Goal: Information Seeking & Learning: Understand process/instructions

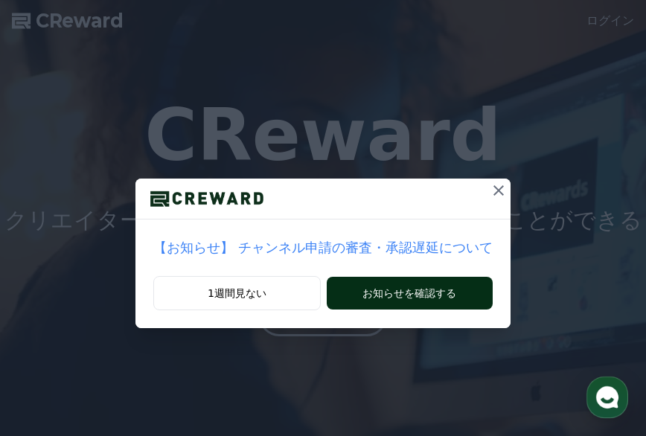
click at [406, 289] on button "お知らせを確認する" at bounding box center [410, 293] width 166 height 33
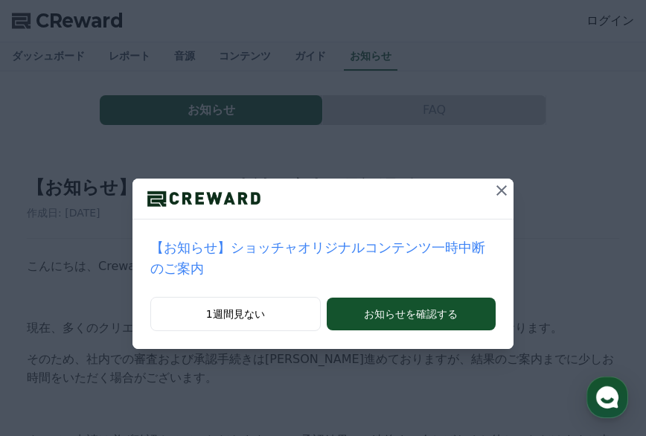
click at [493, 190] on icon at bounding box center [502, 191] width 18 height 18
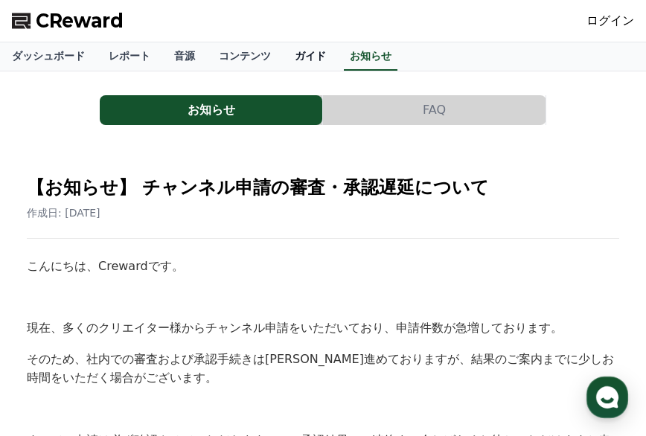
click at [283, 55] on link "ガイド" at bounding box center [310, 56] width 55 height 28
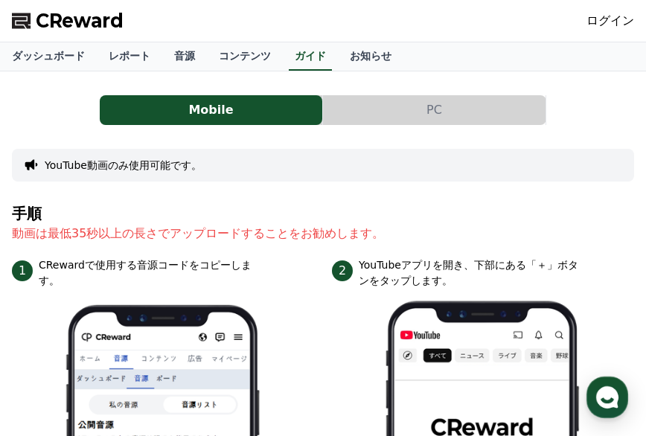
scroll to position [74, 0]
